Goal: Ask a question: Seek information or help from site administrators or community

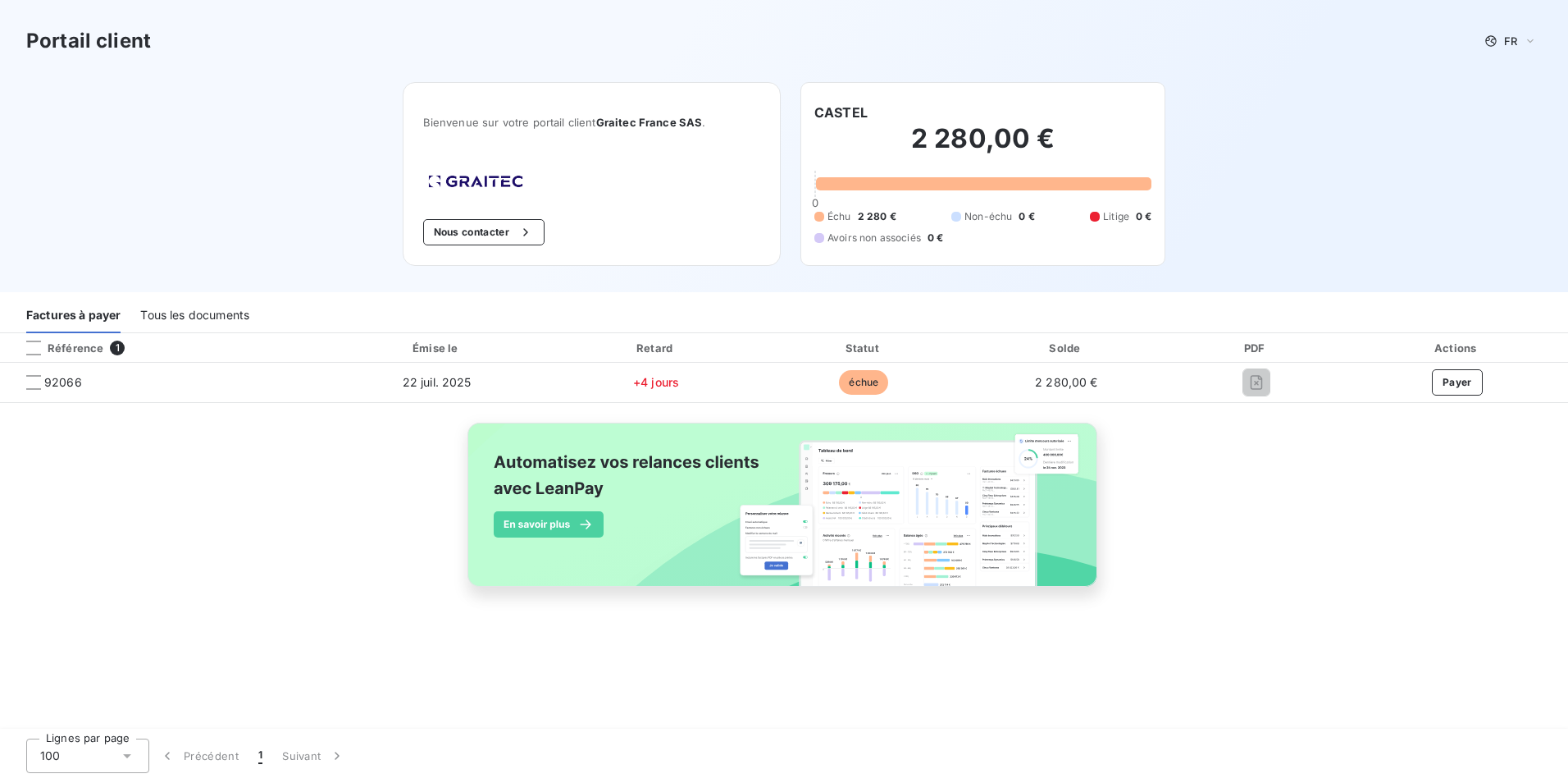
click at [260, 754] on span "1" at bounding box center [261, 756] width 4 height 17
click at [189, 311] on div "Tous les documents" at bounding box center [195, 315] width 109 height 34
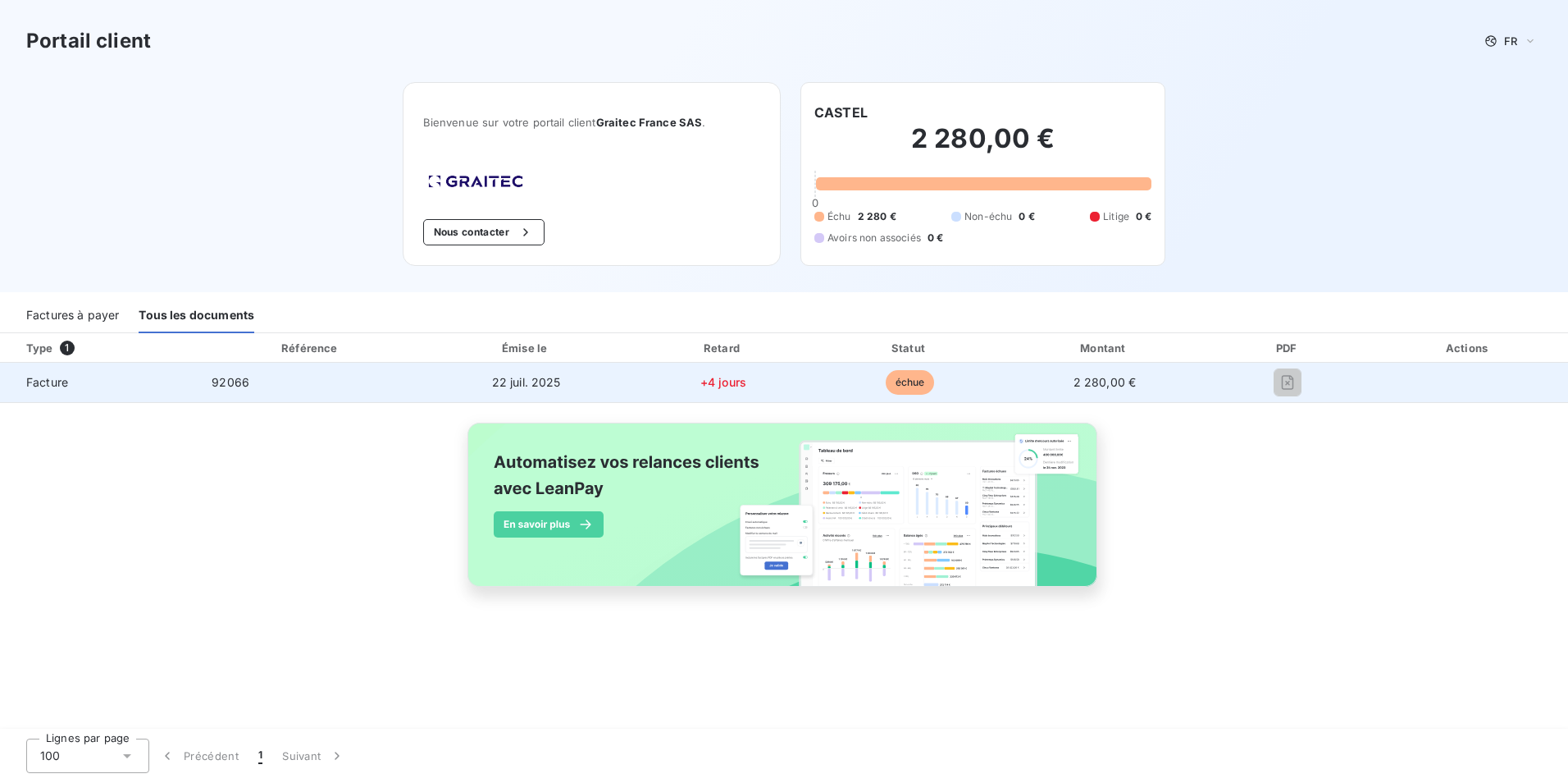
click at [1296, 384] on div at bounding box center [1288, 382] width 136 height 26
click at [220, 390] on div "92066" at bounding box center [230, 382] width 38 height 17
click at [896, 384] on span "échue" at bounding box center [910, 382] width 49 height 24
click at [1098, 388] on span "2 280,00 €" at bounding box center [1105, 382] width 63 height 14
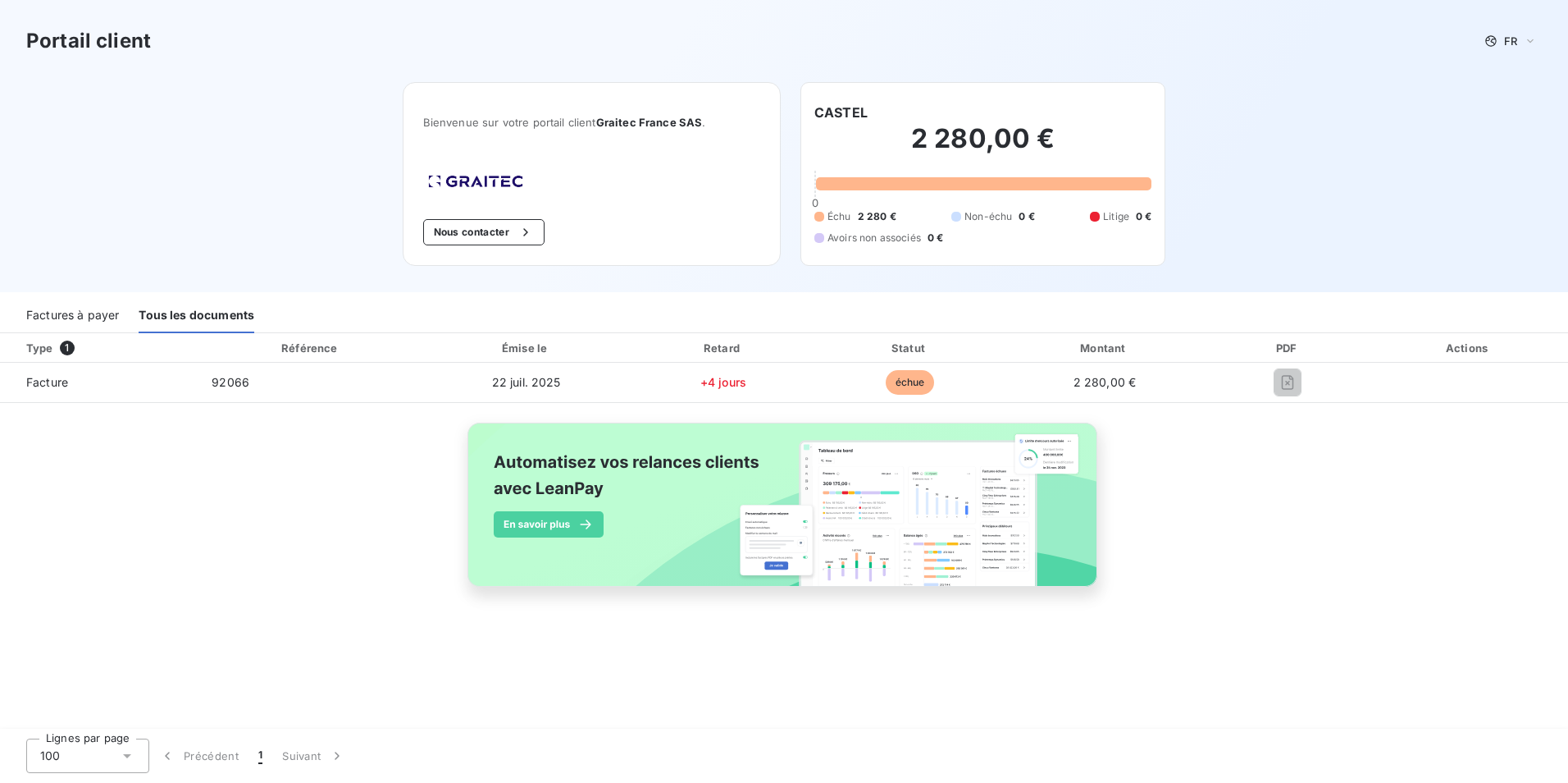
click at [66, 349] on span "1" at bounding box center [66, 348] width 15 height 15
click at [34, 348] on div "Type 1" at bounding box center [105, 348] width 179 height 17
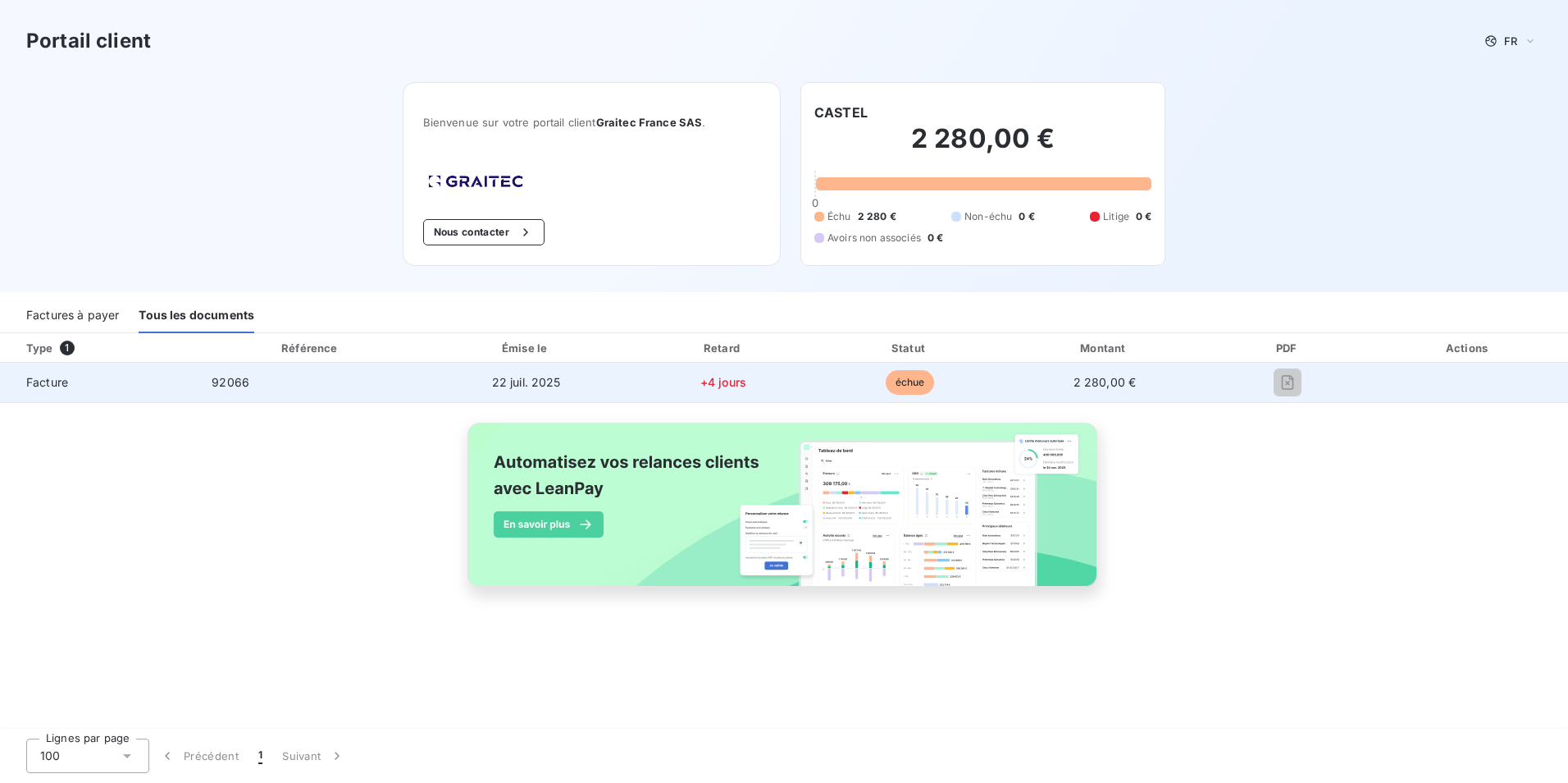
click at [234, 386] on span "92066" at bounding box center [230, 382] width 38 height 14
click at [897, 382] on span "échue" at bounding box center [910, 382] width 49 height 24
click at [1111, 389] on span "2 280,00 €" at bounding box center [1105, 382] width 63 height 14
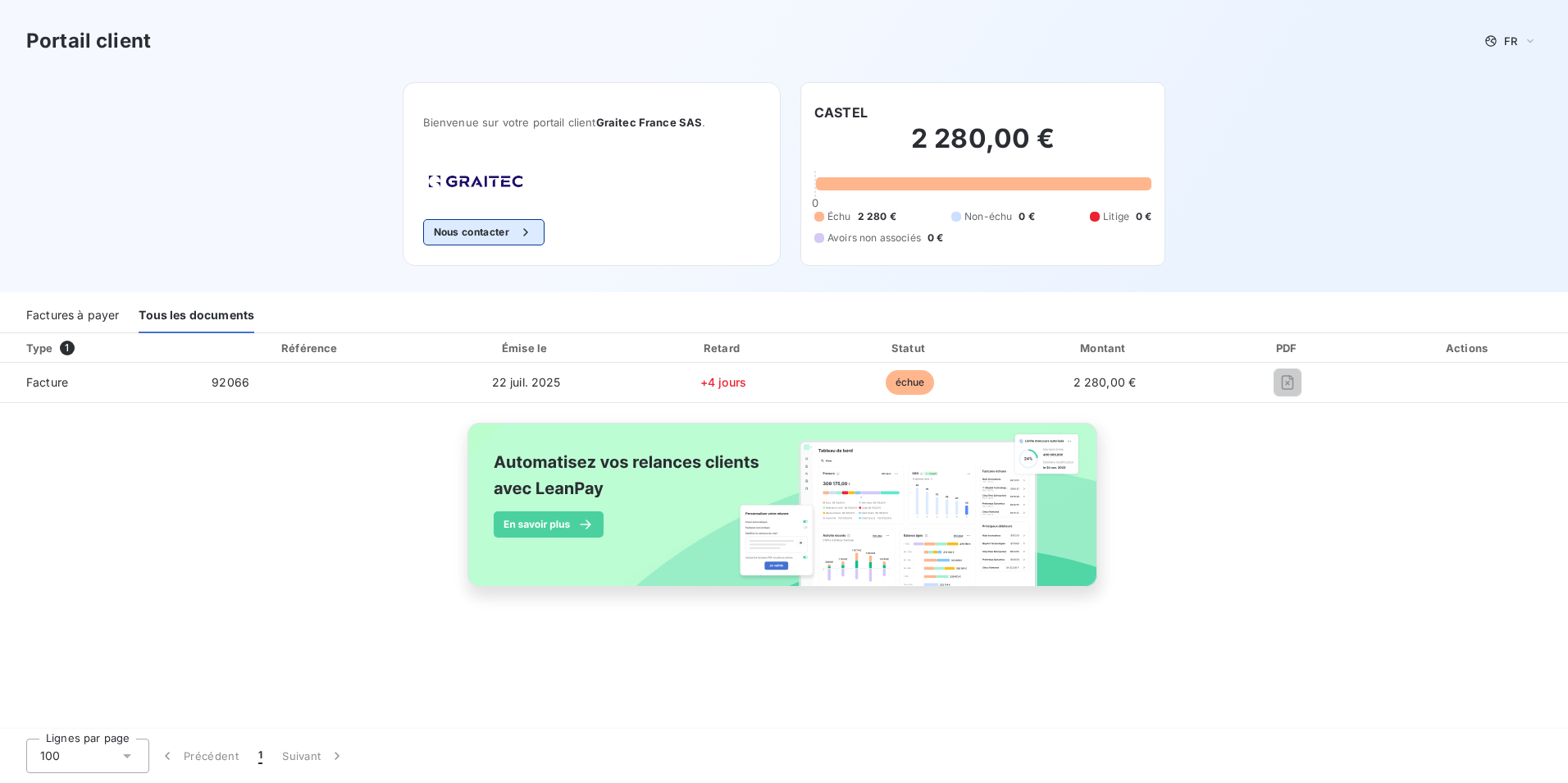
click at [471, 233] on button "Nous contacter" at bounding box center [484, 231] width 121 height 26
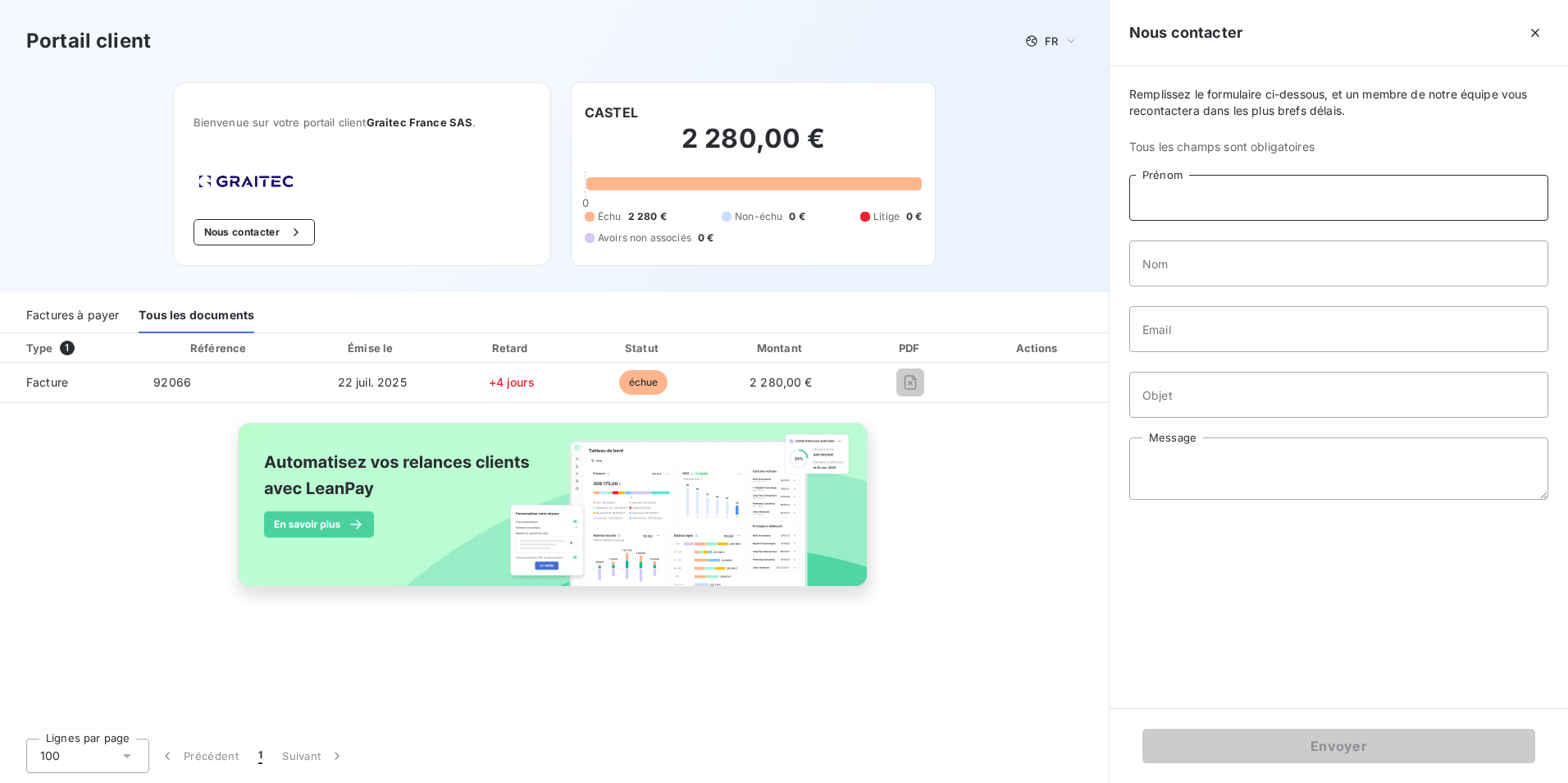
click at [1257, 187] on input "Prénom" at bounding box center [1338, 197] width 419 height 46
type input "[PERSON_NAME]"
type input "HERVE"
type input "[PERSON_NAME][EMAIL_ADDRESS][DOMAIN_NAME]"
click at [1245, 392] on input "Objet" at bounding box center [1338, 394] width 419 height 46
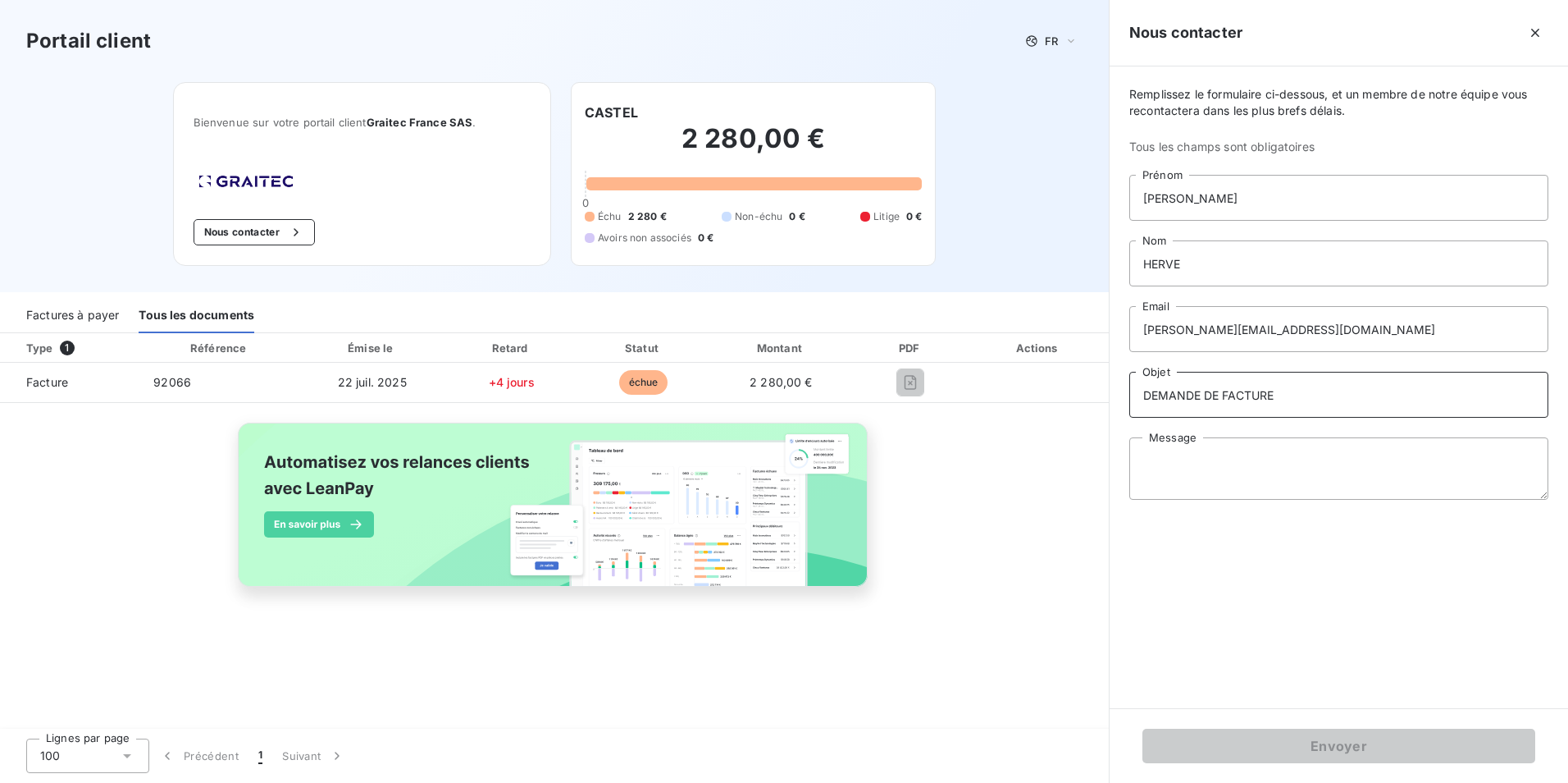
type input "DEMANDE DE FACTURE"
click at [1258, 460] on textarea "Message" at bounding box center [1338, 469] width 419 height 62
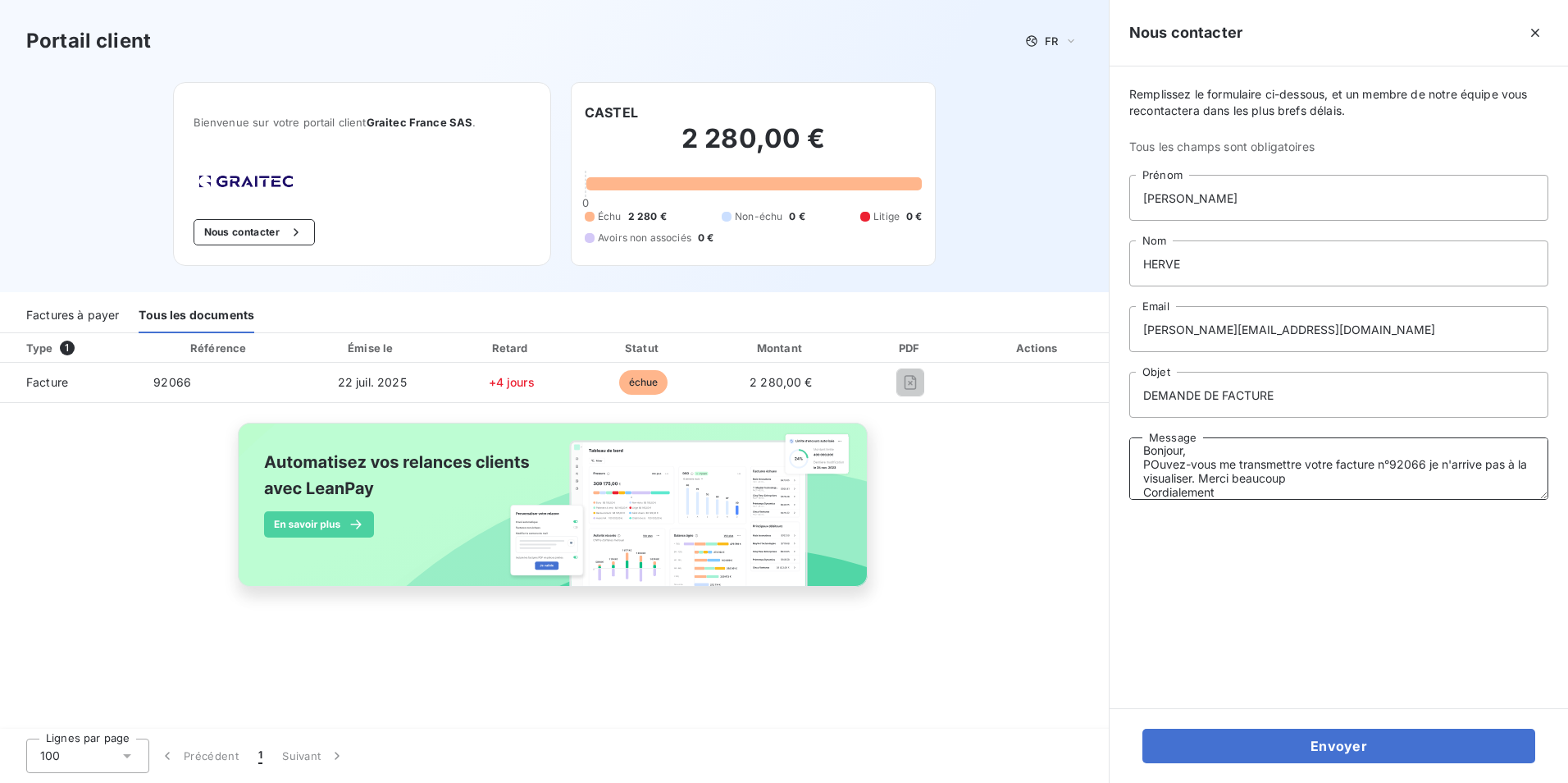
scroll to position [25, 0]
click at [1159, 450] on textarea "Bonjour, POuvez-vous me transmettre votre facture n°92066 je n'arrive pas à la …" at bounding box center [1338, 469] width 419 height 62
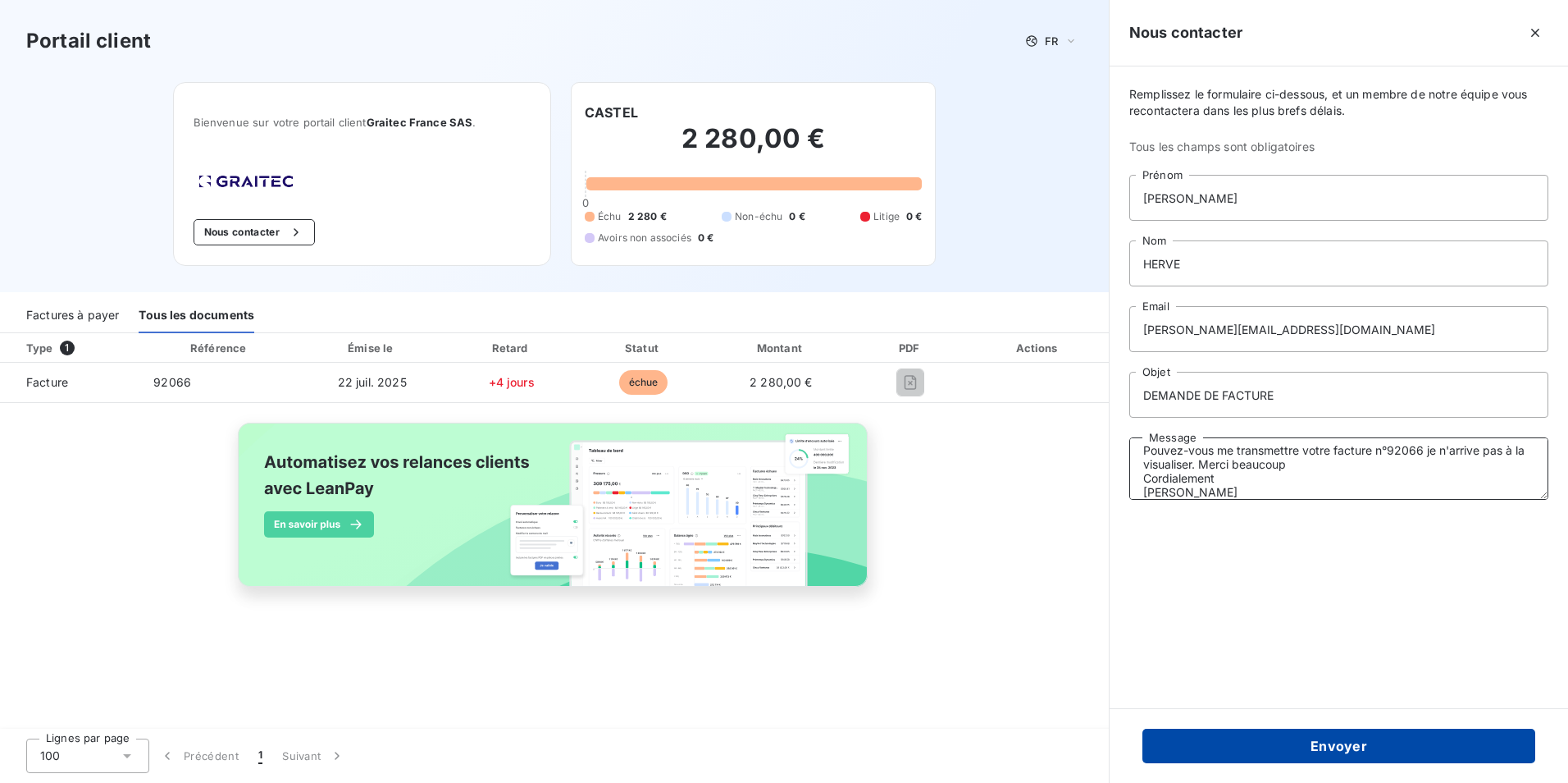
type textarea "Bonjour, Pouvez-vous me transmettre votre facture n°92066 je n'arrive pas à la …"
click at [1335, 743] on button "Envoyer" at bounding box center [1339, 745] width 393 height 34
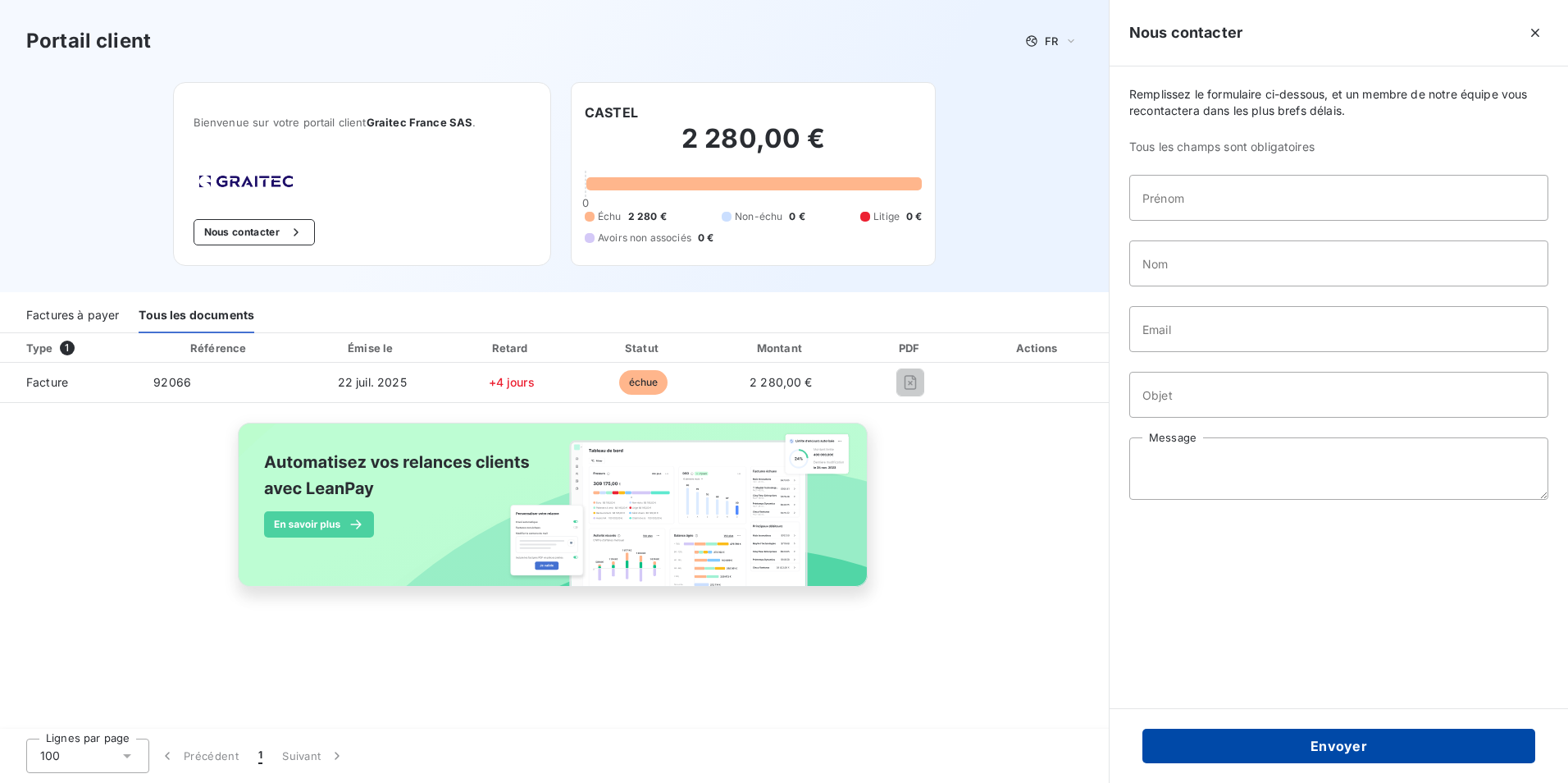
scroll to position [0, 0]
